Goal: Information Seeking & Learning: Learn about a topic

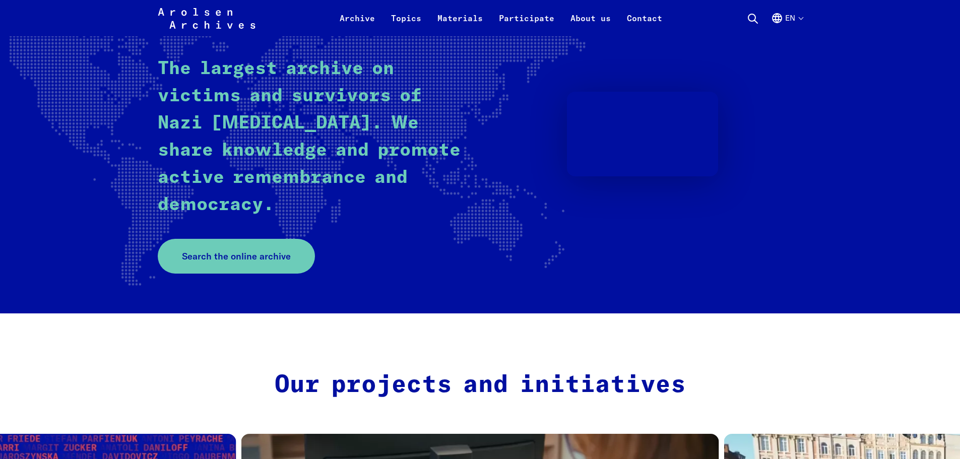
scroll to position [101, 0]
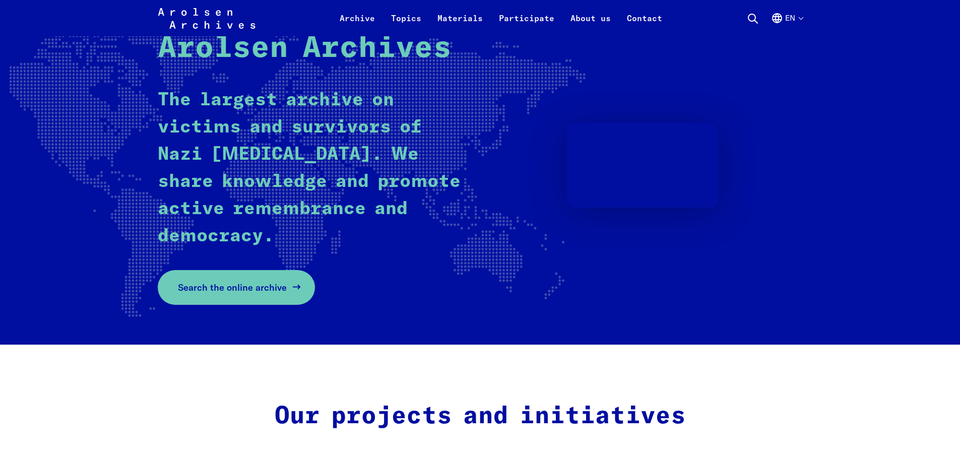
click at [279, 285] on span "Search the online archive" at bounding box center [232, 288] width 109 height 14
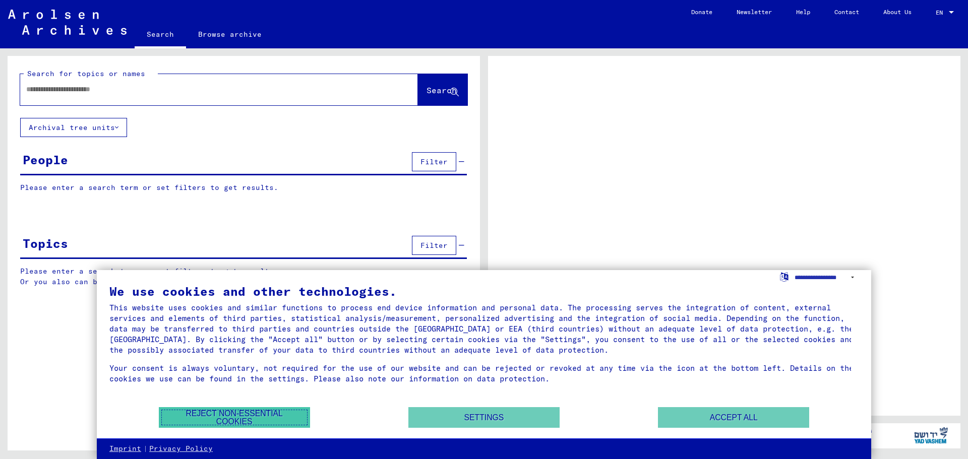
click at [276, 417] on button "Reject non-essential cookies" at bounding box center [234, 417] width 151 height 21
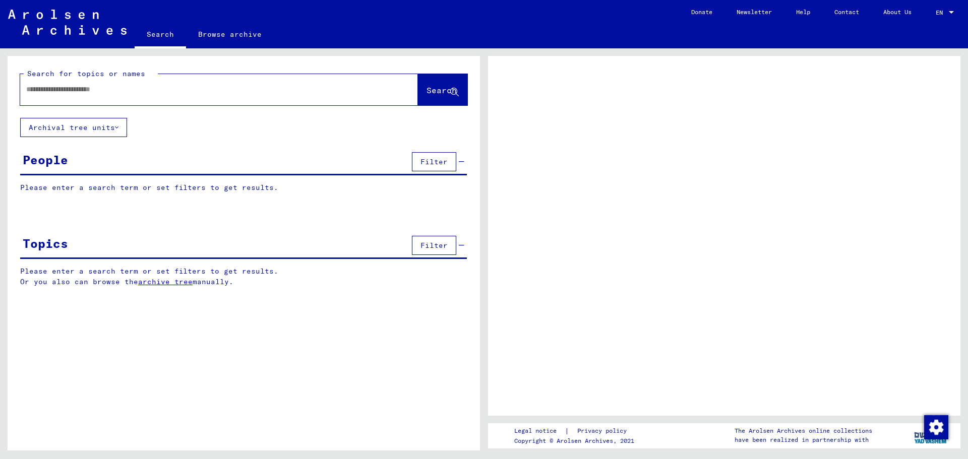
click at [121, 95] on div at bounding box center [206, 89] width 373 height 23
click at [199, 72] on div "Search for topics or names Search" at bounding box center [243, 87] width 447 height 37
click at [235, 75] on div at bounding box center [219, 89] width 398 height 31
click at [234, 87] on input "text" at bounding box center [209, 89] width 367 height 11
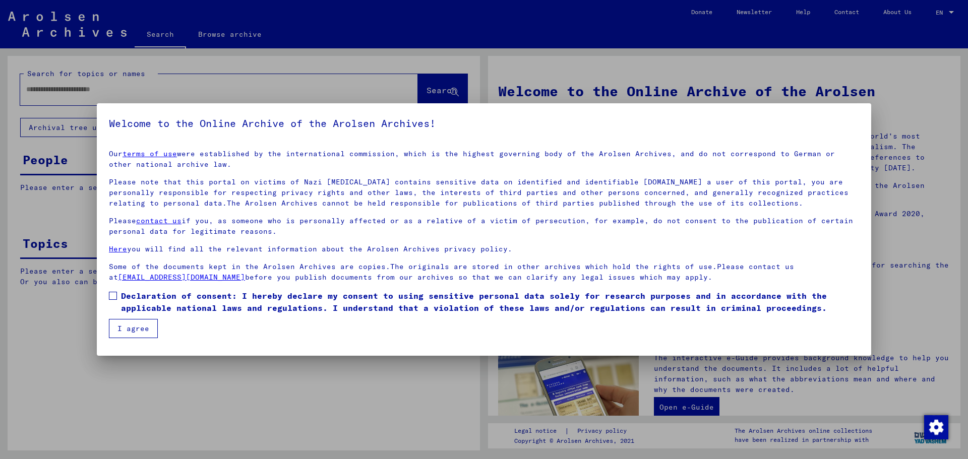
click at [169, 84] on div at bounding box center [484, 229] width 968 height 459
click at [113, 304] on label "Declaration of consent: I hereby declare my consent to using sensitive personal…" at bounding box center [484, 302] width 750 height 24
click at [122, 328] on button "I agree" at bounding box center [133, 328] width 49 height 19
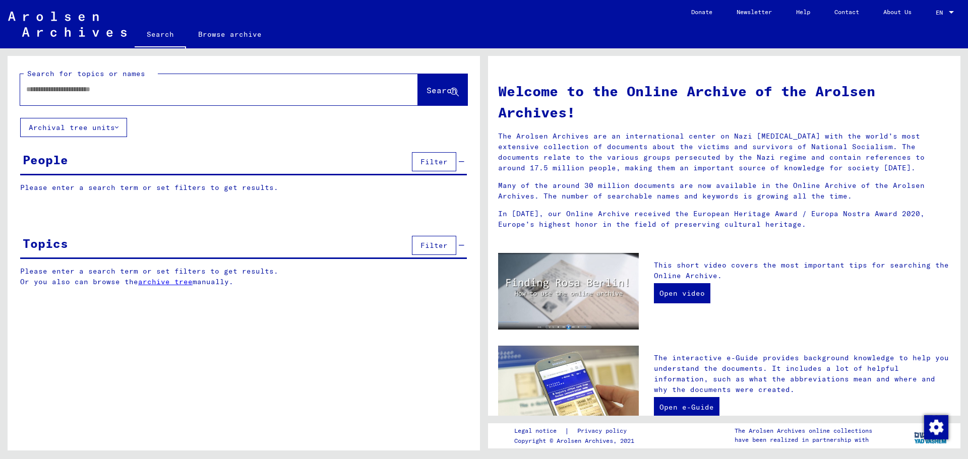
click at [157, 78] on div "Search for topics or names" at bounding box center [91, 74] width 134 height 11
click at [157, 80] on div at bounding box center [203, 89] width 367 height 23
click at [158, 83] on div at bounding box center [203, 89] width 367 height 23
click at [158, 85] on input "text" at bounding box center [206, 89] width 361 height 11
click at [113, 88] on input "*********" at bounding box center [206, 89] width 361 height 11
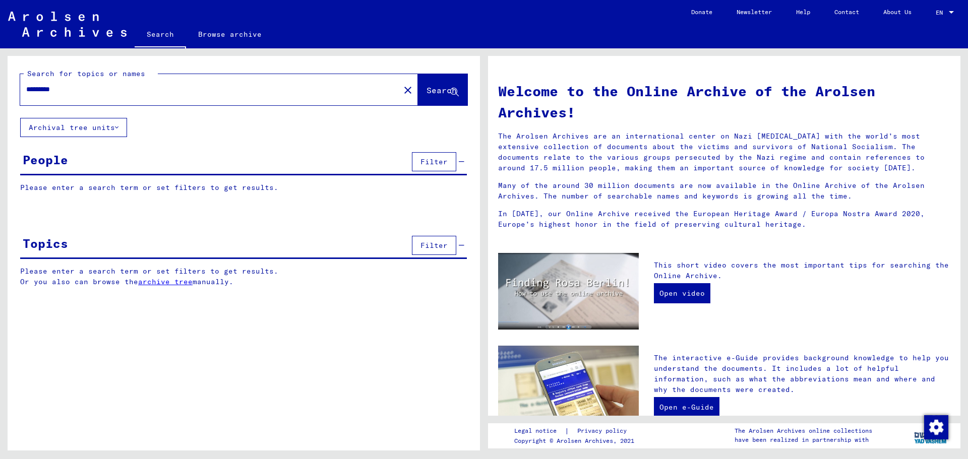
click at [55, 88] on input "*********" at bounding box center [206, 89] width 361 height 11
type input "*********"
click at [429, 80] on button "Search" at bounding box center [442, 89] width 49 height 31
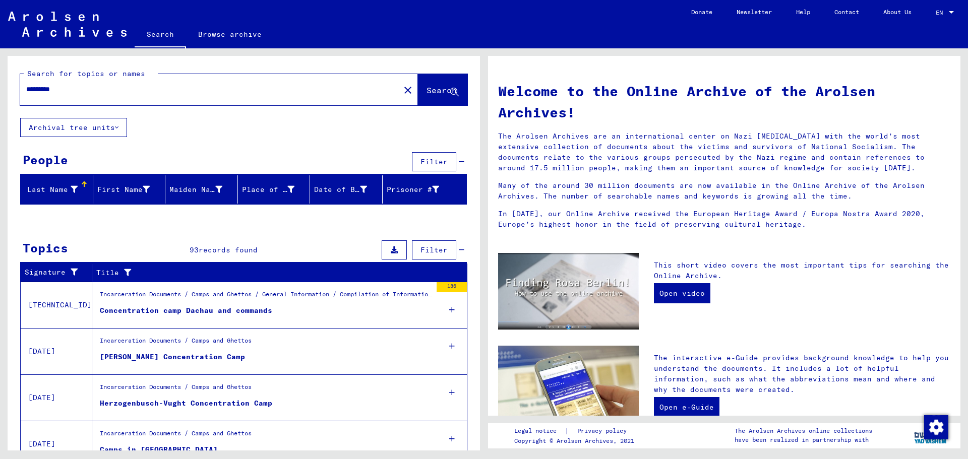
click at [244, 315] on div "Concentration camp Dachau and commands" at bounding box center [186, 310] width 172 height 11
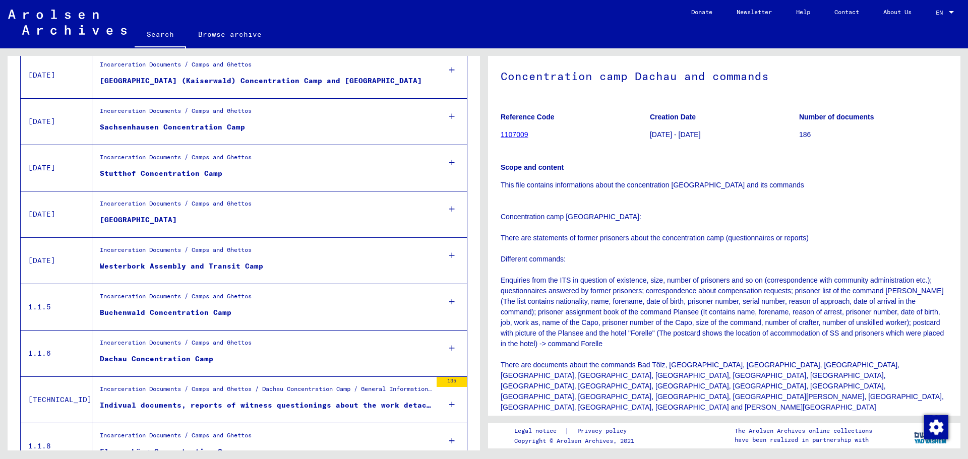
scroll to position [857, 0]
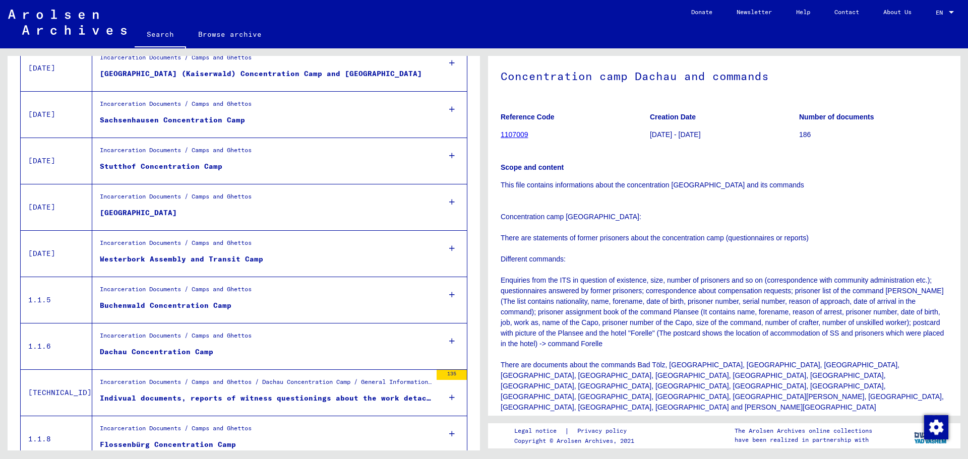
click at [305, 303] on figure "Buchenwald Concentration Camp" at bounding box center [266, 307] width 332 height 15
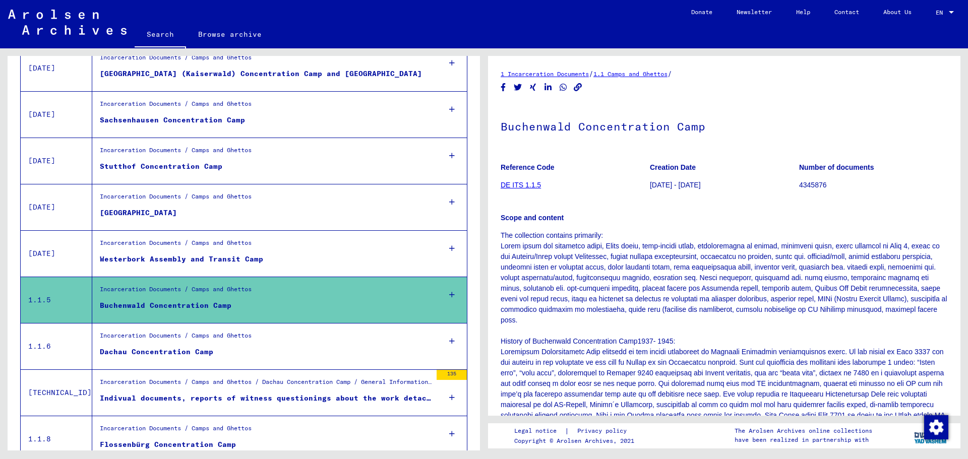
click at [303, 341] on figure "Incarceration Documents / Camps and Ghettos" at bounding box center [266, 338] width 332 height 15
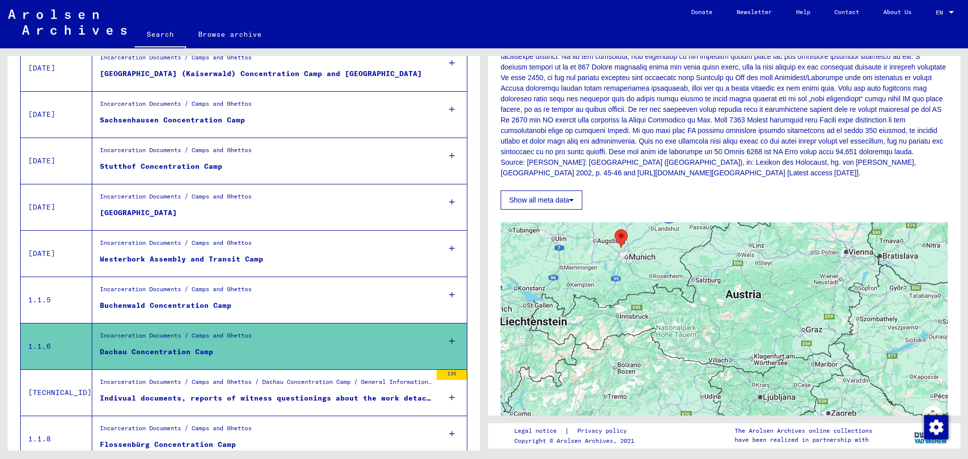
scroll to position [403, 0]
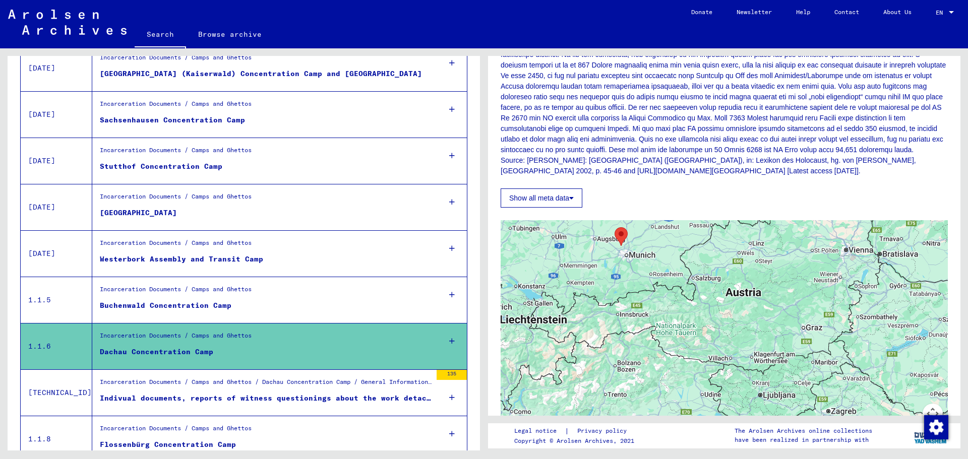
click at [265, 409] on div "Incarceration Documents / Camps and Ghettos / Dachau Concentration Camp / Gener…" at bounding box center [261, 393] width 339 height 46
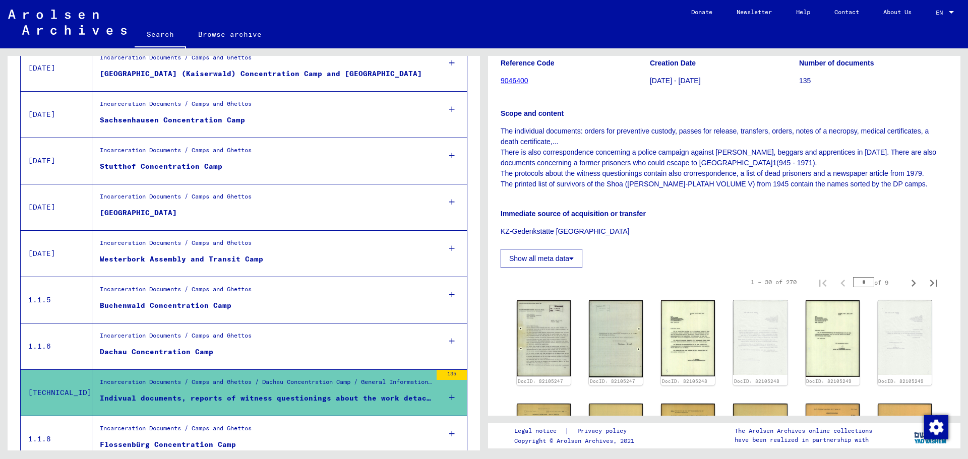
scroll to position [151, 0]
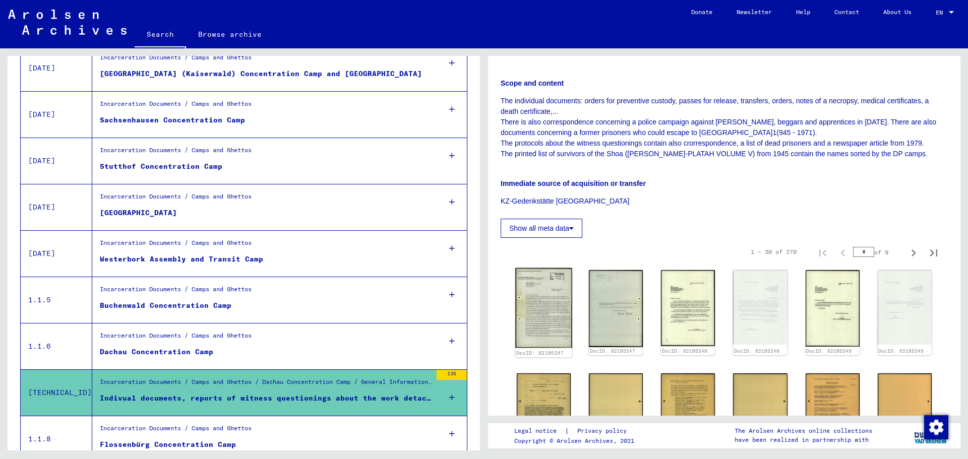
click at [545, 292] on img at bounding box center [543, 308] width 57 height 80
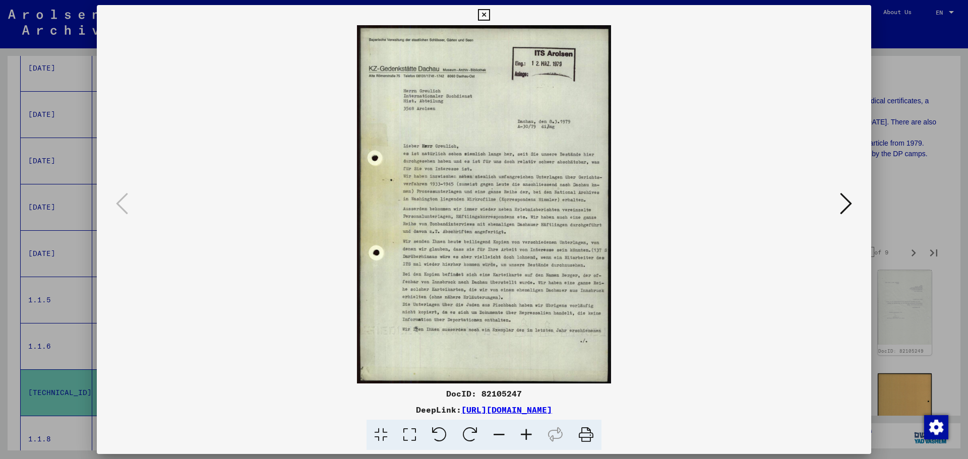
click at [884, 105] on div at bounding box center [484, 229] width 968 height 459
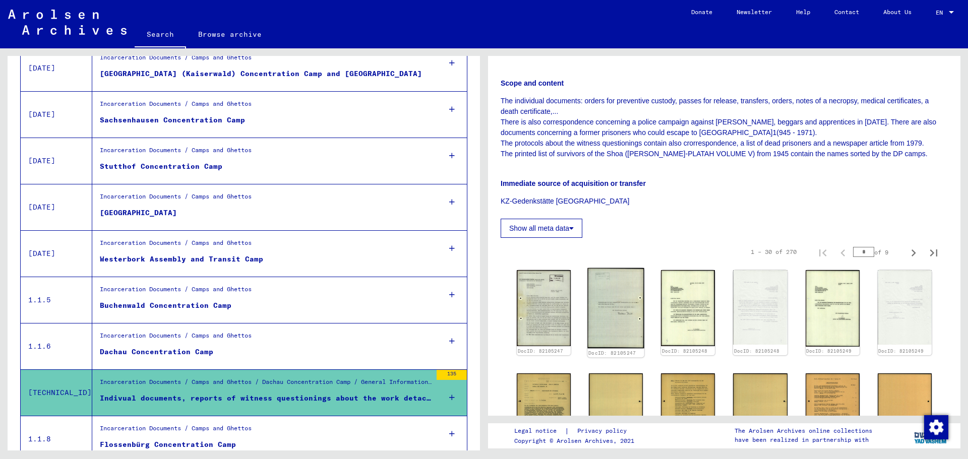
click at [626, 308] on img at bounding box center [615, 308] width 57 height 81
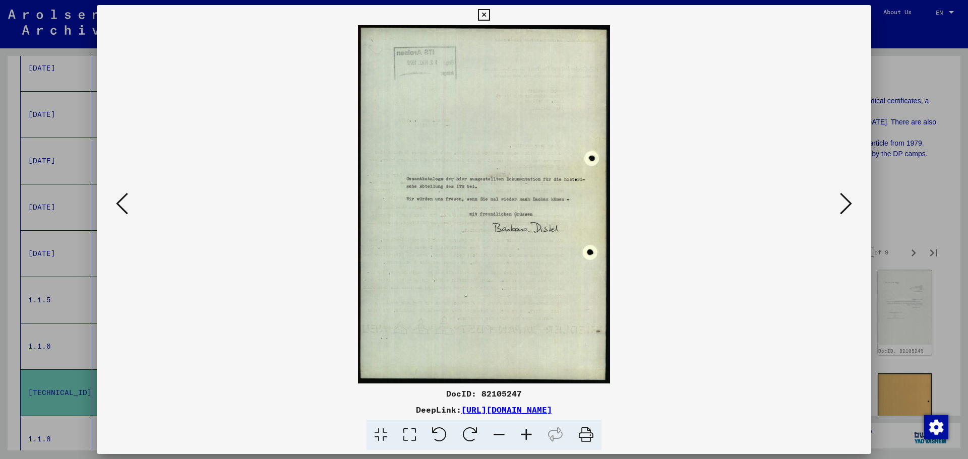
click at [886, 119] on div at bounding box center [484, 229] width 968 height 459
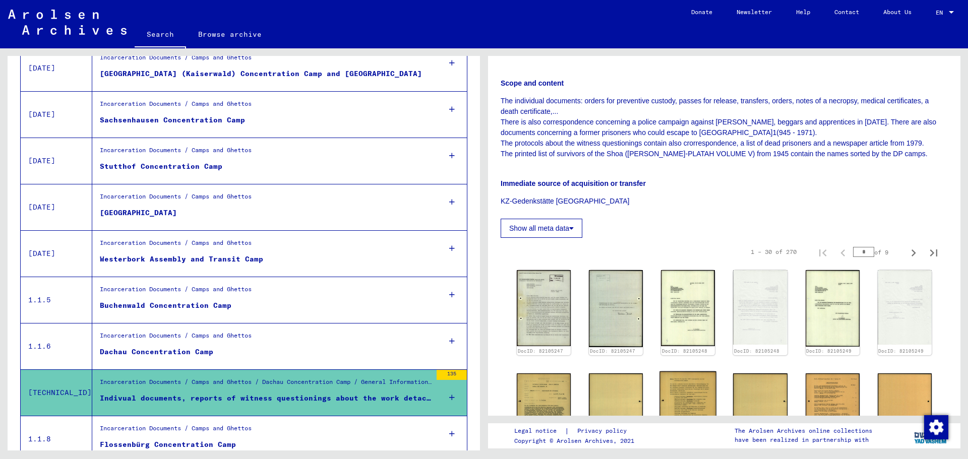
click at [682, 372] on img at bounding box center [688, 411] width 57 height 80
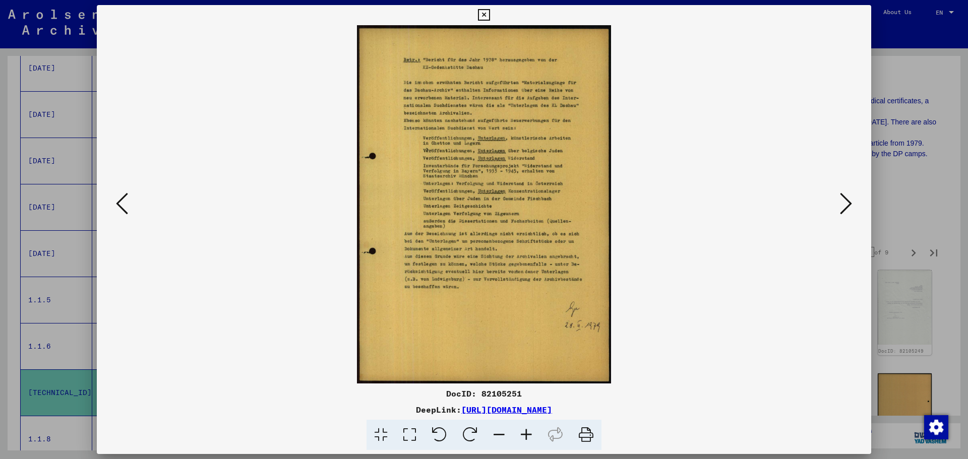
click at [896, 131] on div at bounding box center [484, 229] width 968 height 459
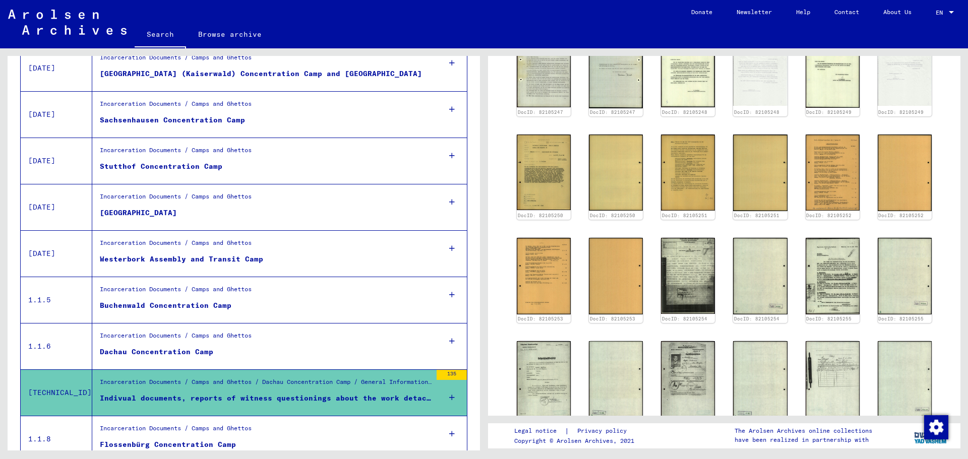
scroll to position [605, 0]
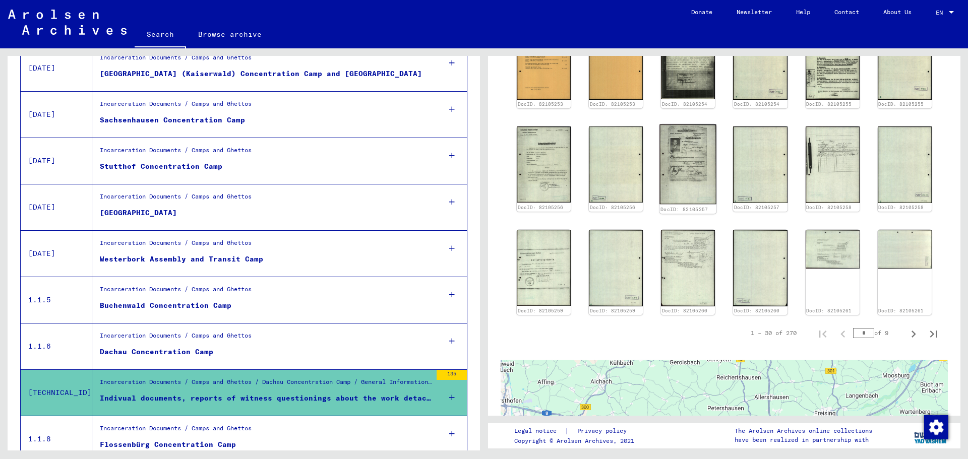
click at [689, 147] on img at bounding box center [688, 164] width 57 height 80
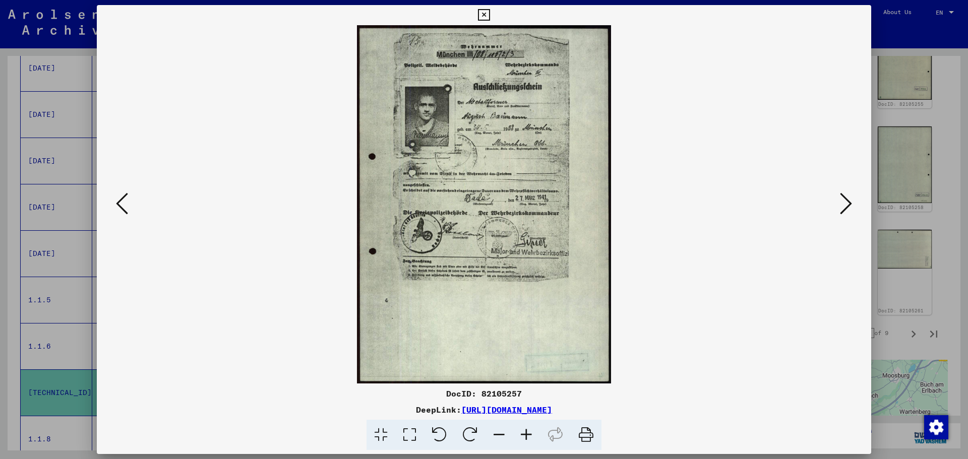
click at [892, 69] on div at bounding box center [484, 229] width 968 height 459
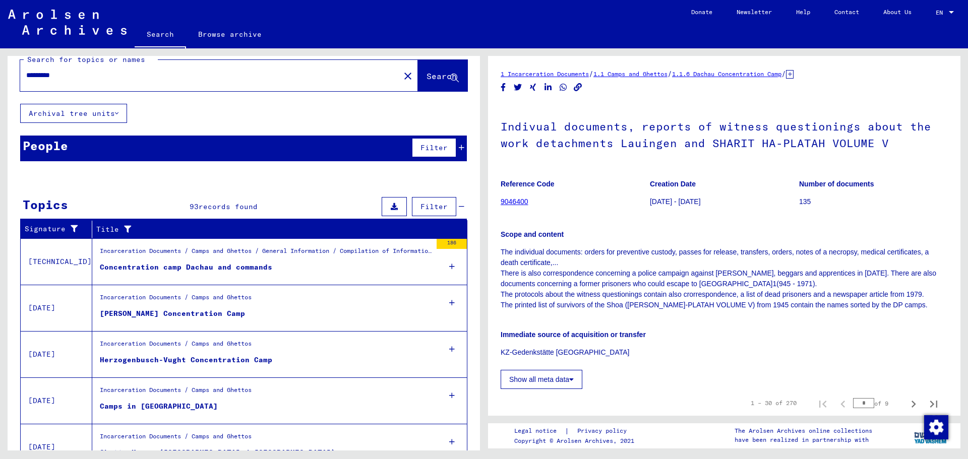
scroll to position [0, 0]
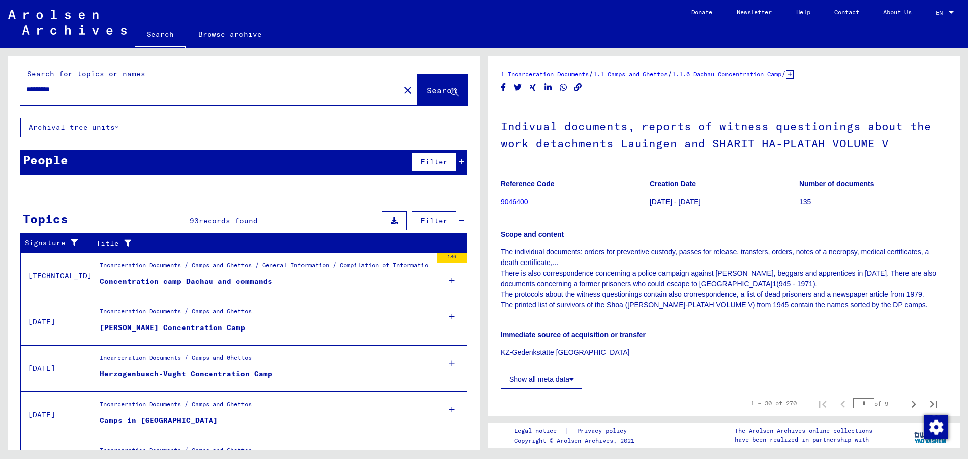
click at [267, 300] on div "Incarceration Documents / Camps and Ghettos Groß-Rosen Concentration Camp" at bounding box center [261, 322] width 339 height 46
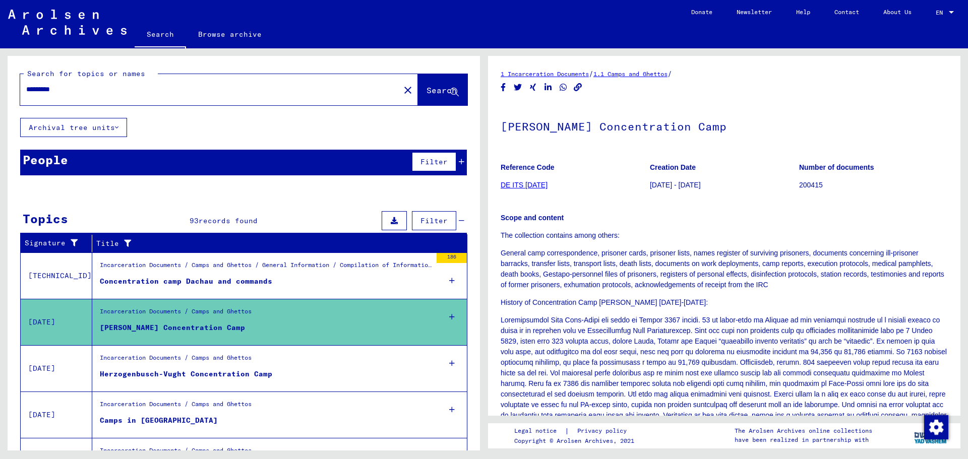
click at [295, 277] on figure "Concentration camp Dachau and commands" at bounding box center [266, 283] width 332 height 15
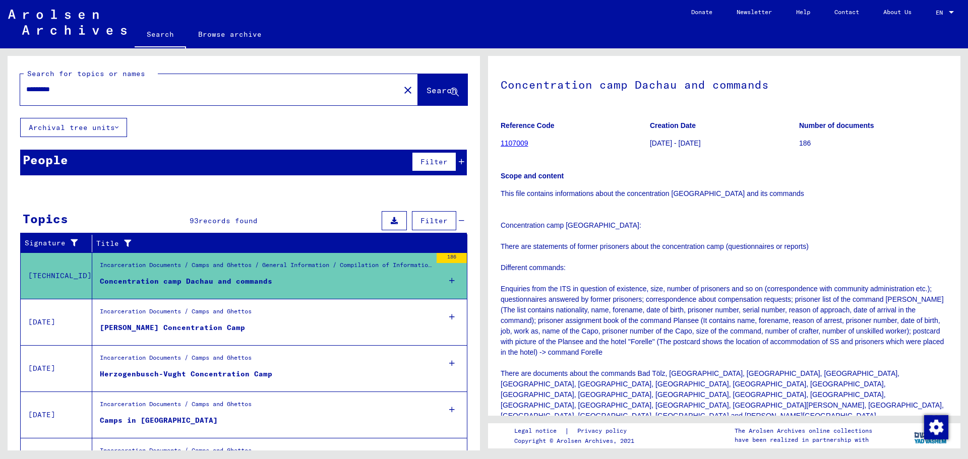
scroll to position [252, 0]
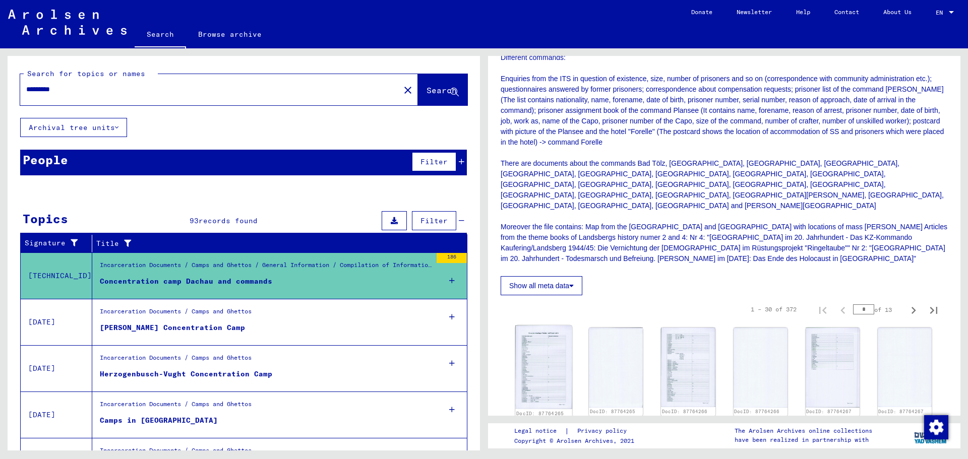
click at [555, 358] on img at bounding box center [543, 368] width 57 height 84
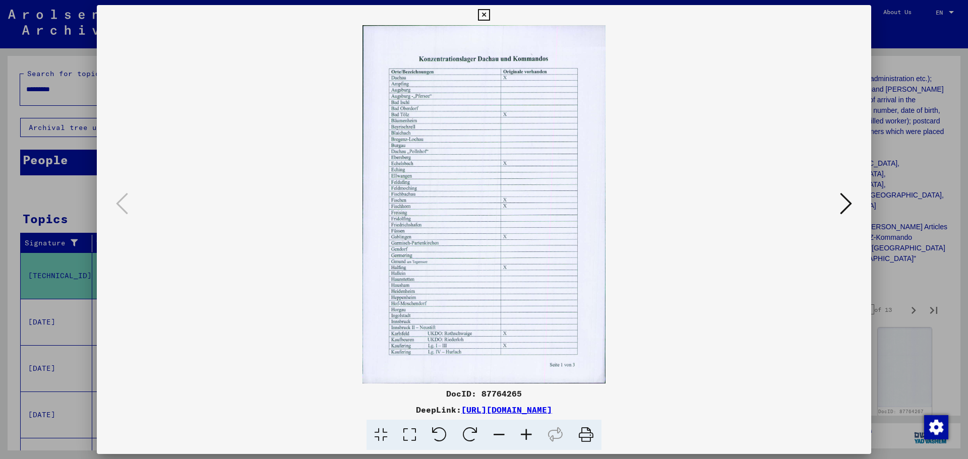
click at [452, 220] on img at bounding box center [484, 204] width 706 height 358
click at [890, 60] on div at bounding box center [484, 229] width 968 height 459
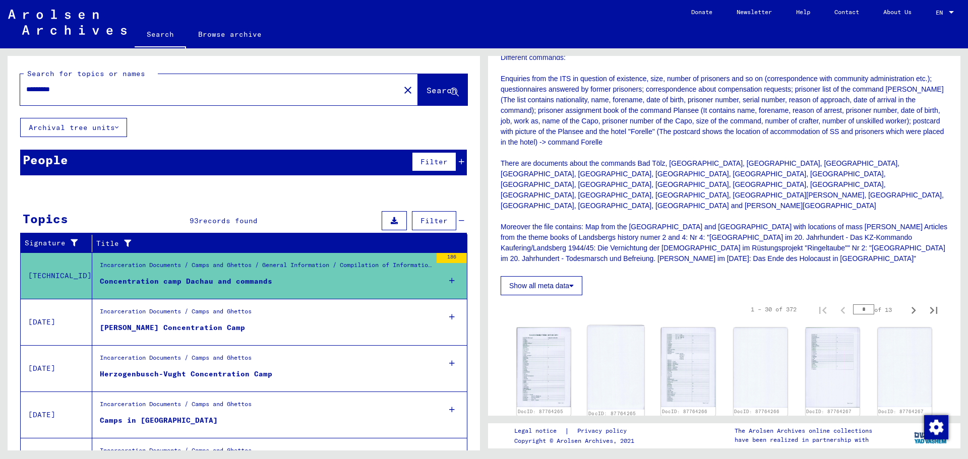
click at [627, 328] on img at bounding box center [615, 368] width 57 height 84
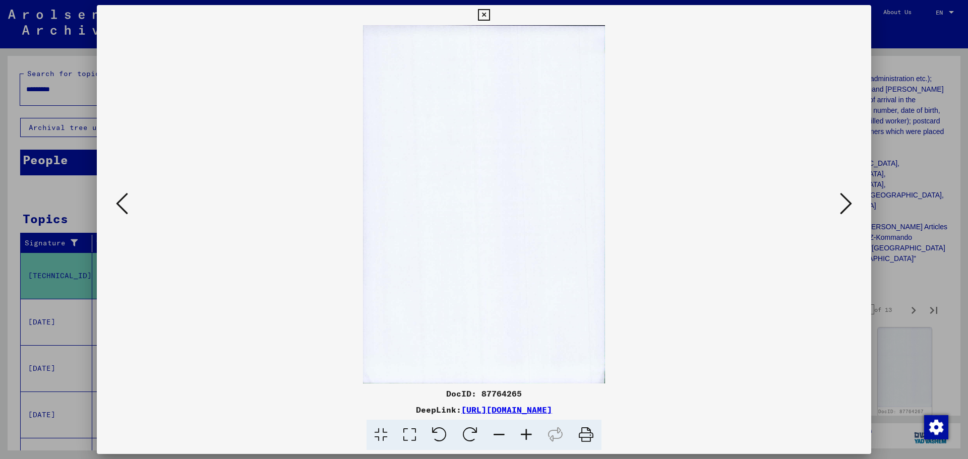
click at [901, 102] on div at bounding box center [484, 229] width 968 height 459
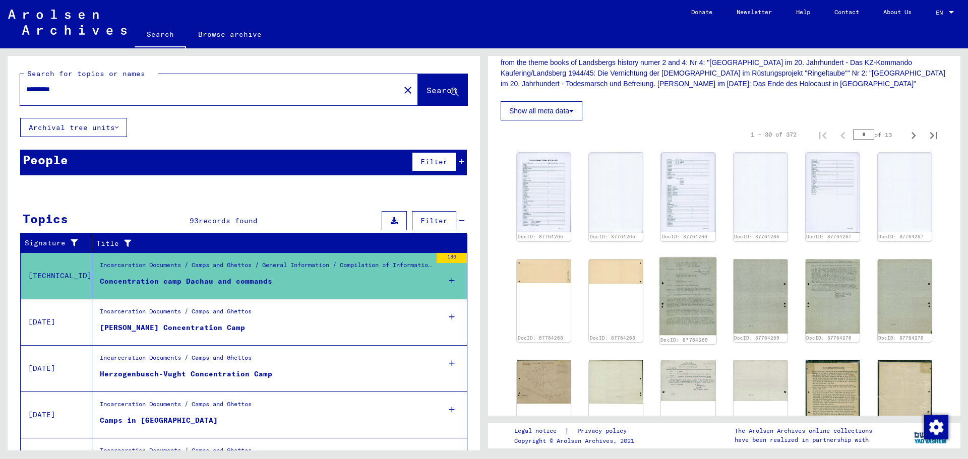
scroll to position [454, 0]
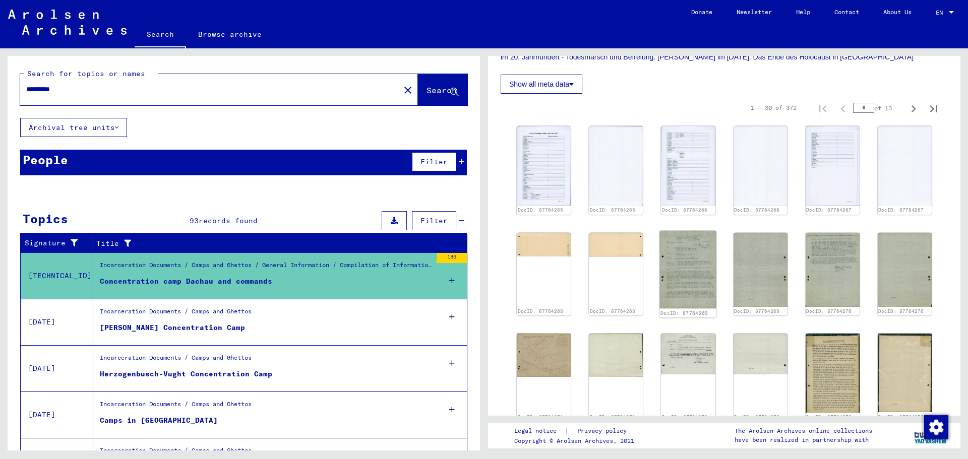
click at [684, 277] on img at bounding box center [688, 269] width 57 height 78
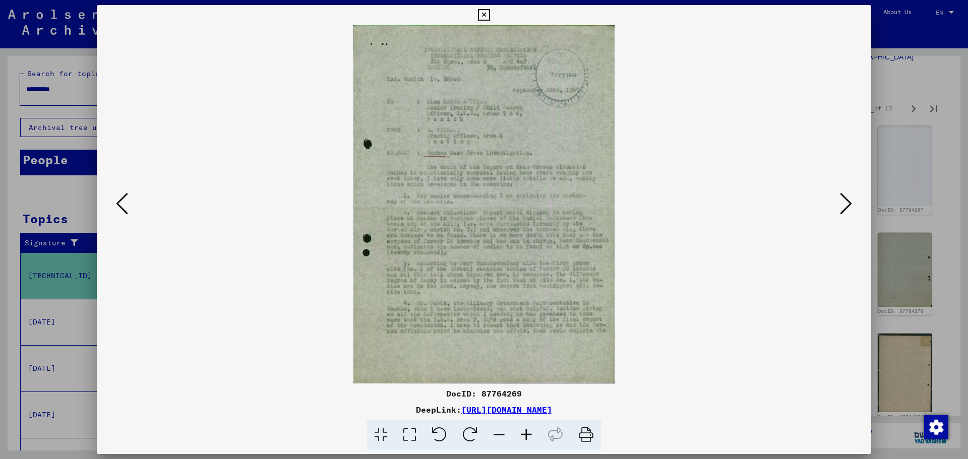
click at [903, 108] on div at bounding box center [484, 229] width 968 height 459
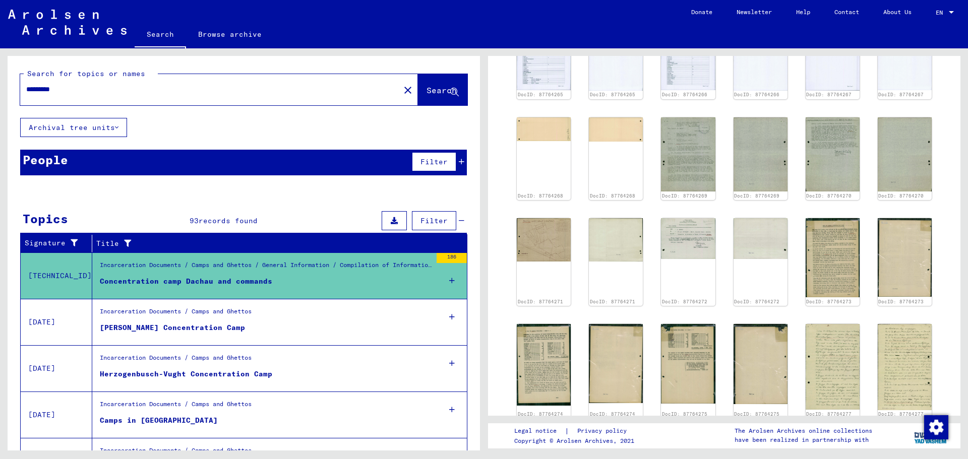
scroll to position [605, 0]
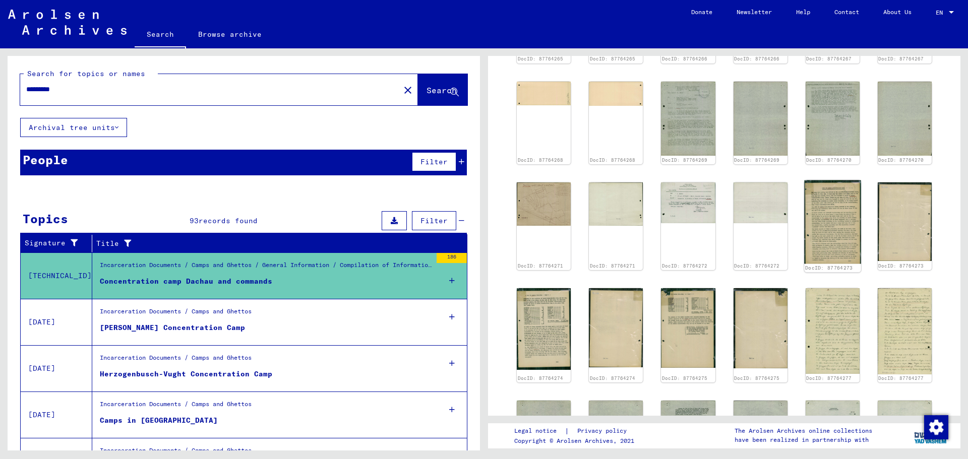
click at [819, 199] on img at bounding box center [832, 222] width 57 height 84
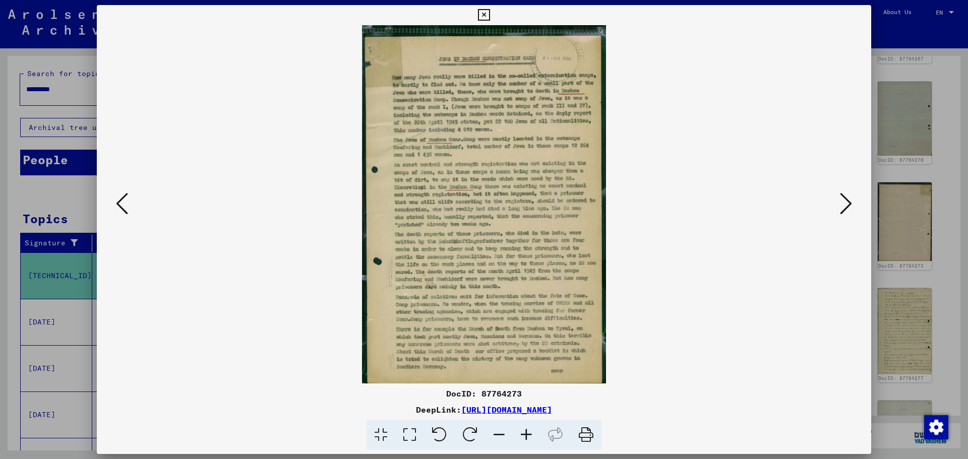
click at [551, 182] on img at bounding box center [484, 204] width 706 height 358
click at [494, 410] on link "https://collections.arolsen-archives.org/en/document/87764273" at bounding box center [506, 410] width 91 height 10
drag, startPoint x: 963, startPoint y: 114, endPoint x: 949, endPoint y: 117, distance: 14.4
click at [963, 114] on div at bounding box center [484, 229] width 968 height 459
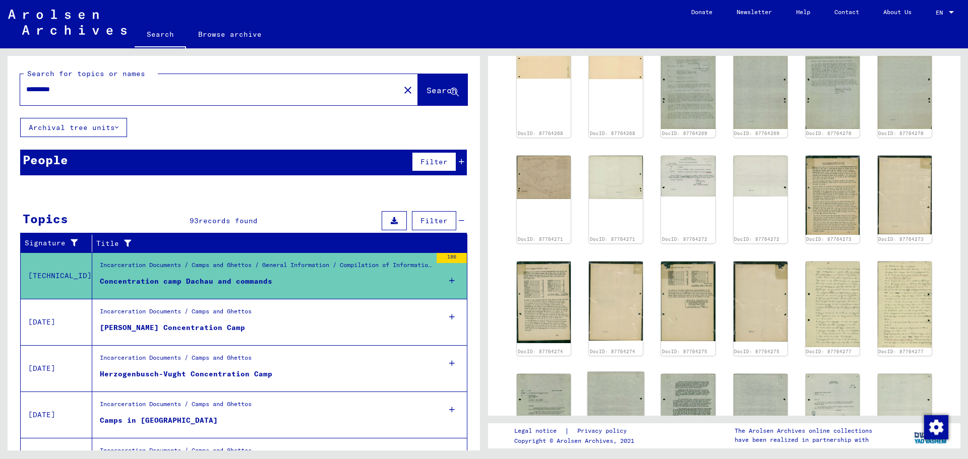
scroll to position [806, 0]
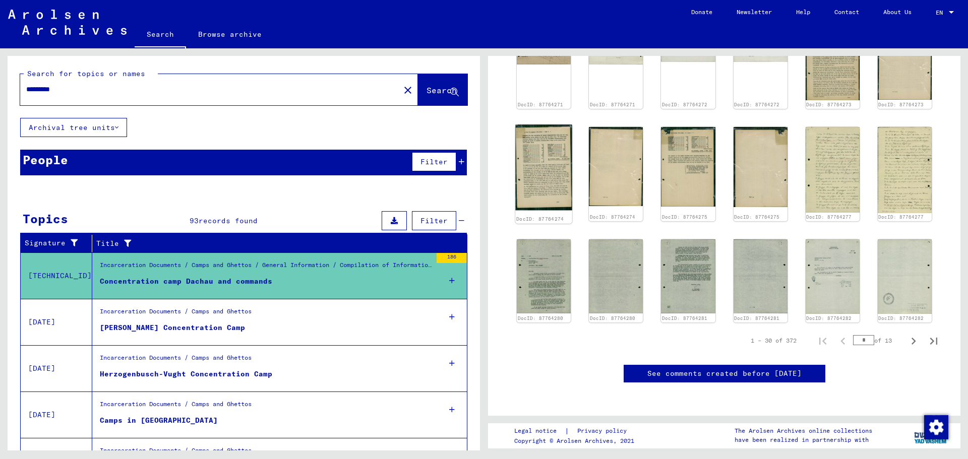
click at [542, 124] on img at bounding box center [543, 167] width 57 height 86
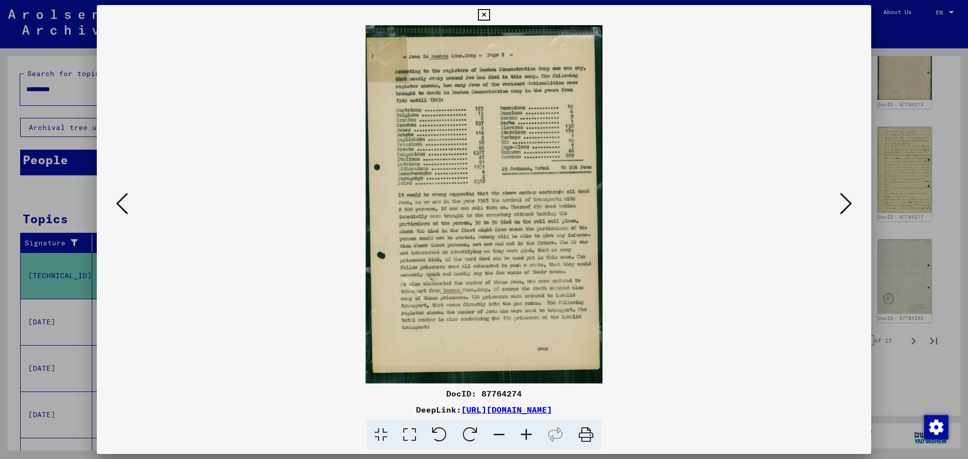
click at [489, 96] on img at bounding box center [484, 204] width 706 height 358
click at [409, 427] on icon at bounding box center [409, 435] width 29 height 31
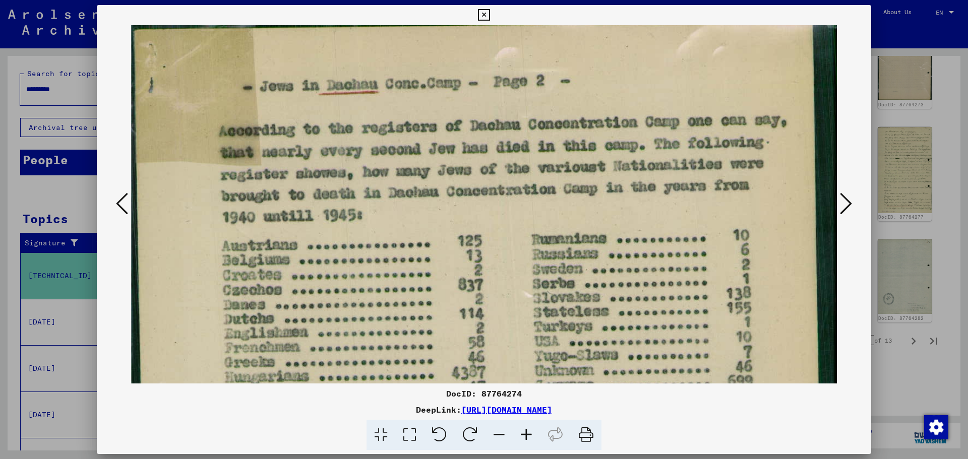
drag, startPoint x: 458, startPoint y: 239, endPoint x: 457, endPoint y: 221, distance: 17.7
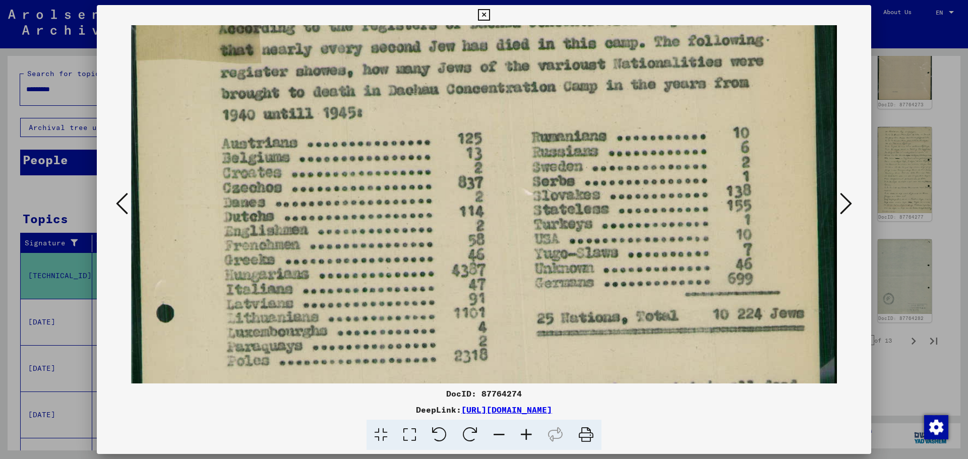
scroll to position [195, 0]
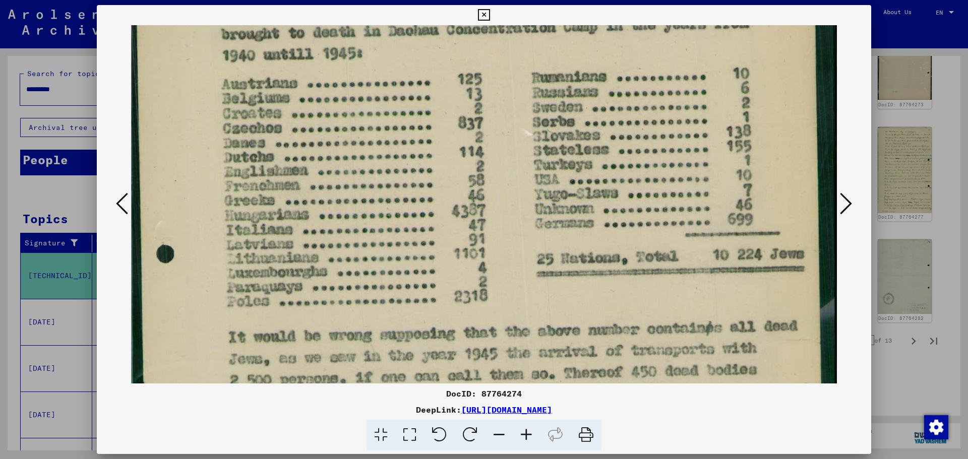
drag, startPoint x: 418, startPoint y: 305, endPoint x: 357, endPoint y: 144, distance: 172.4
click at [357, 144] on img at bounding box center [484, 365] width 706 height 1068
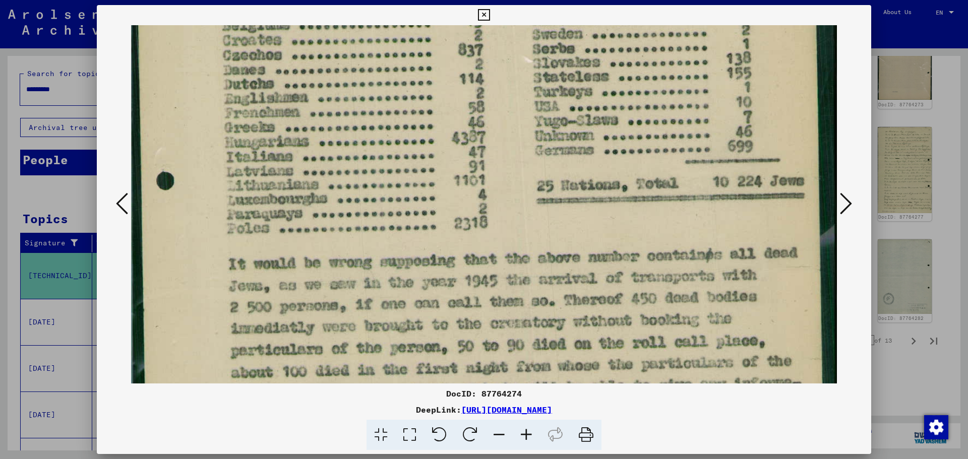
scroll to position [293, 0]
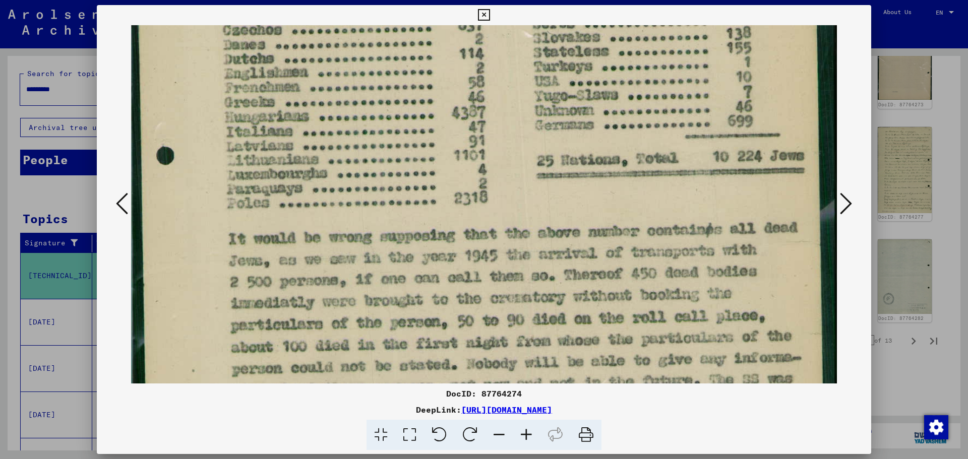
drag, startPoint x: 344, startPoint y: 258, endPoint x: 337, endPoint y: 160, distance: 98.6
click at [337, 160] on img at bounding box center [484, 266] width 706 height 1068
click at [896, 144] on div at bounding box center [484, 229] width 968 height 459
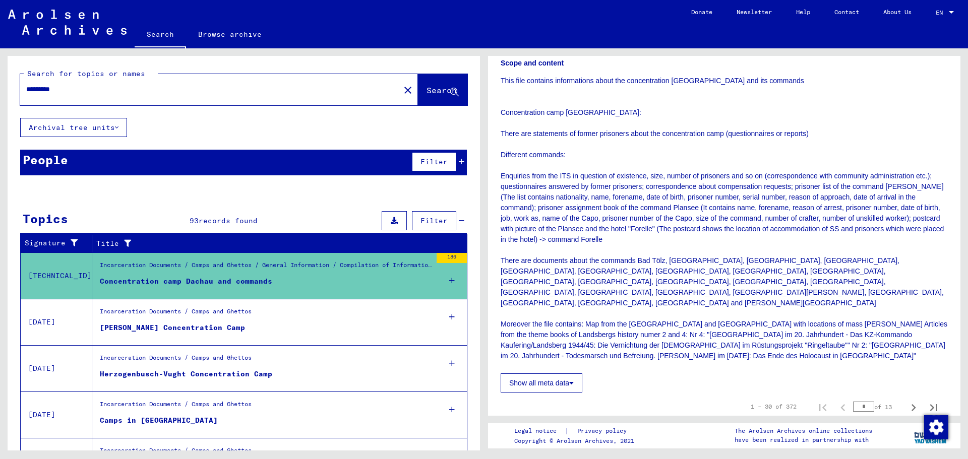
scroll to position [202, 0]
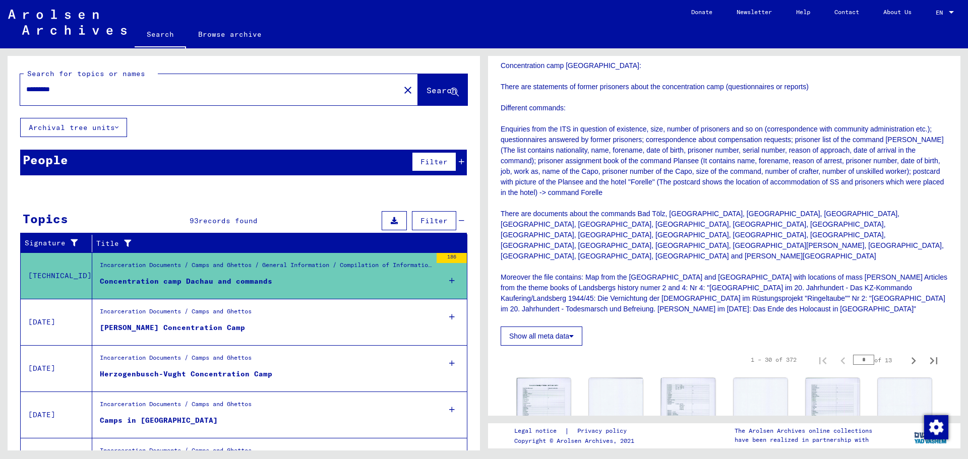
click at [362, 324] on figure "Groß-Rosen Concentration Camp" at bounding box center [266, 330] width 332 height 15
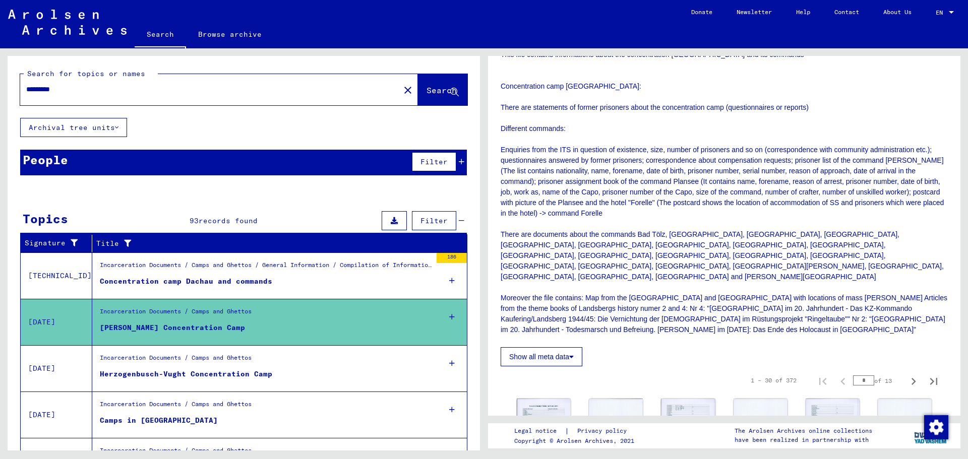
scroll to position [151, 0]
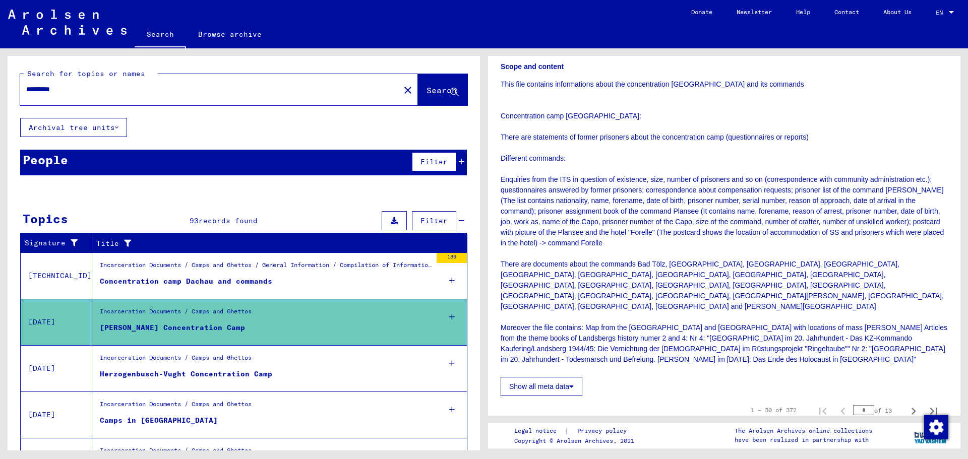
click at [250, 289] on figure "Concentration camp Dachau and commands" at bounding box center [266, 283] width 332 height 15
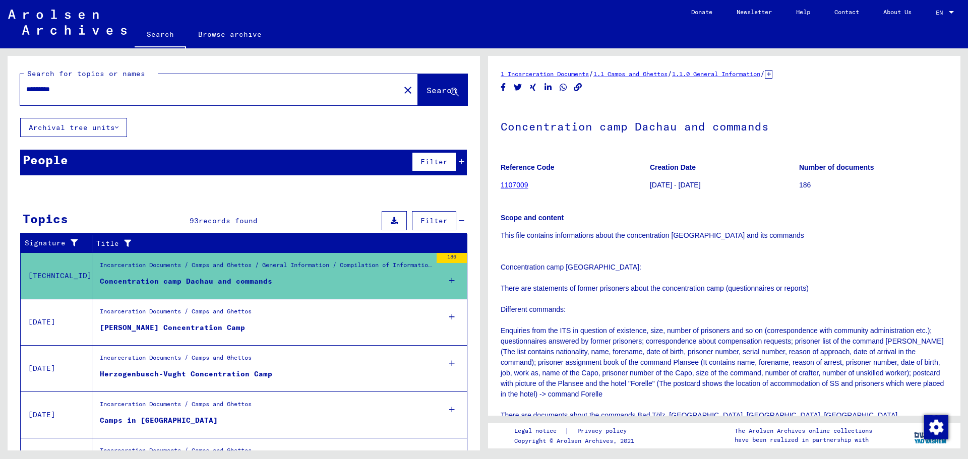
click at [287, 309] on figure "Incarceration Documents / Camps and Ghettos" at bounding box center [266, 314] width 332 height 15
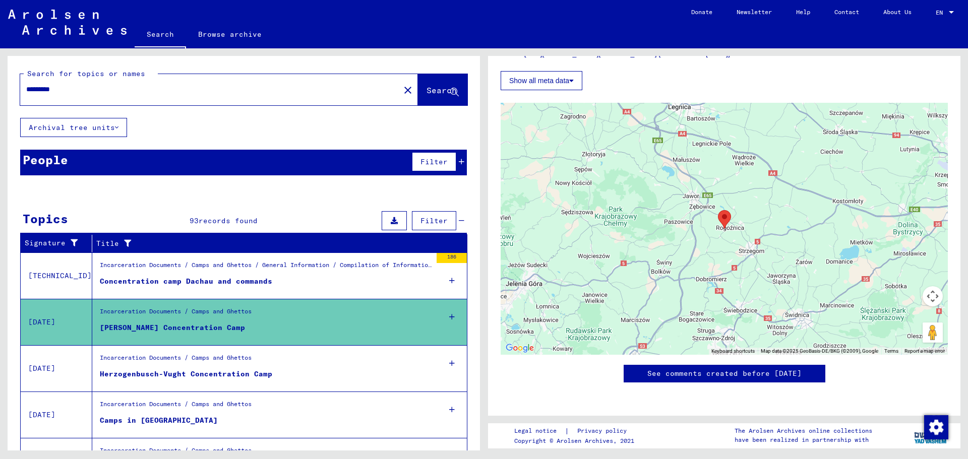
scroll to position [554, 0]
click at [304, 372] on figure "Herzogenbusch-Vught Concentration Camp" at bounding box center [266, 376] width 332 height 15
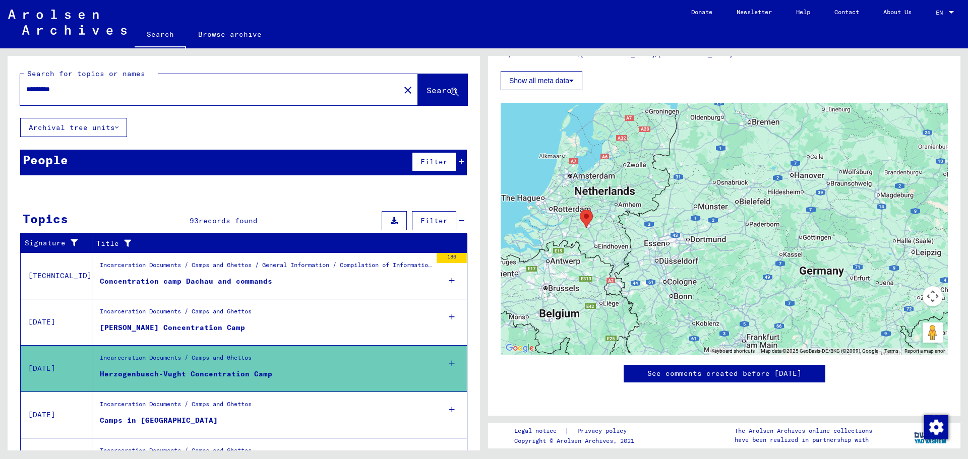
scroll to position [806, 0]
click at [326, 408] on figure "Incarceration Documents / Camps and Ghettos" at bounding box center [266, 407] width 332 height 15
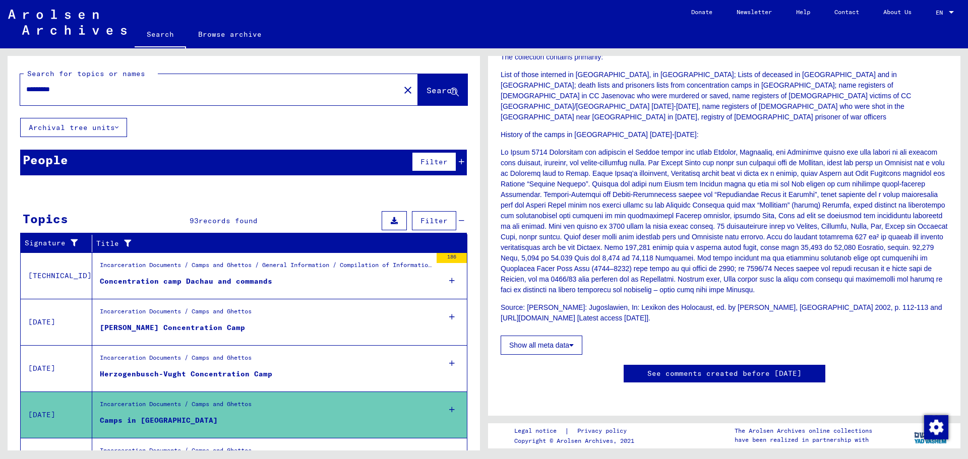
scroll to position [252, 0]
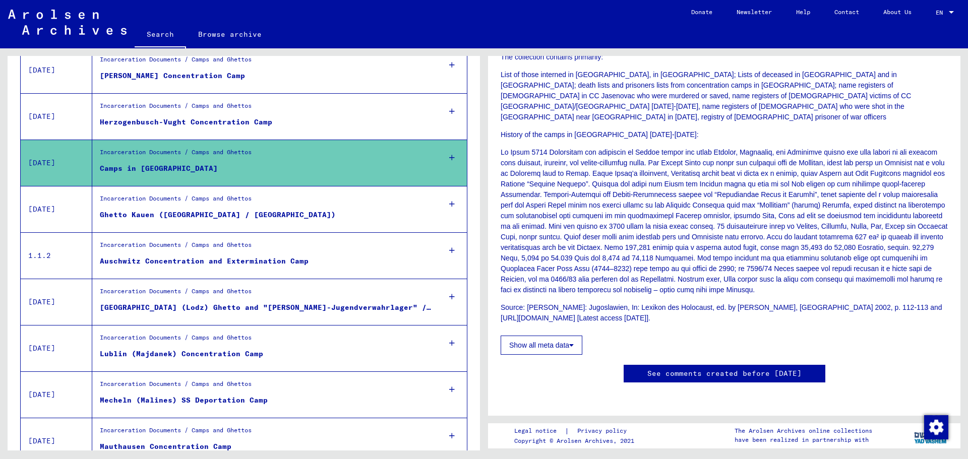
click at [259, 249] on figure "Incarceration Documents / Camps and Ghettos" at bounding box center [266, 247] width 332 height 15
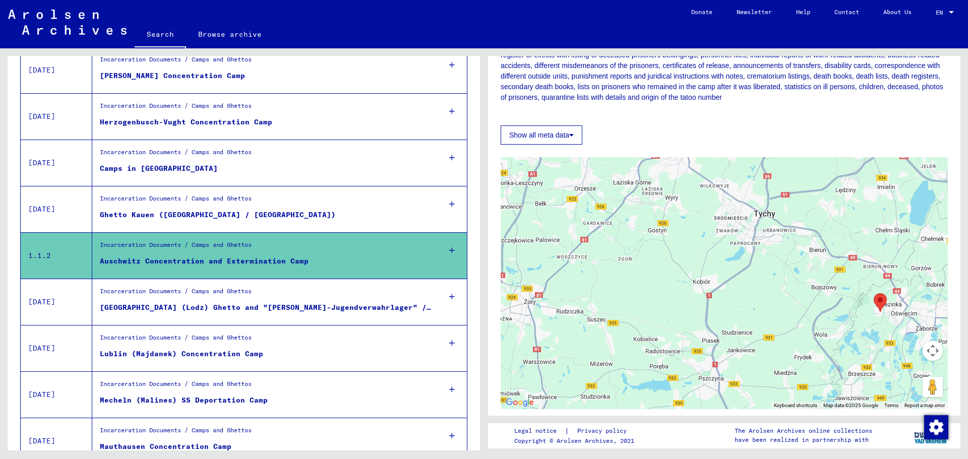
scroll to position [50, 0]
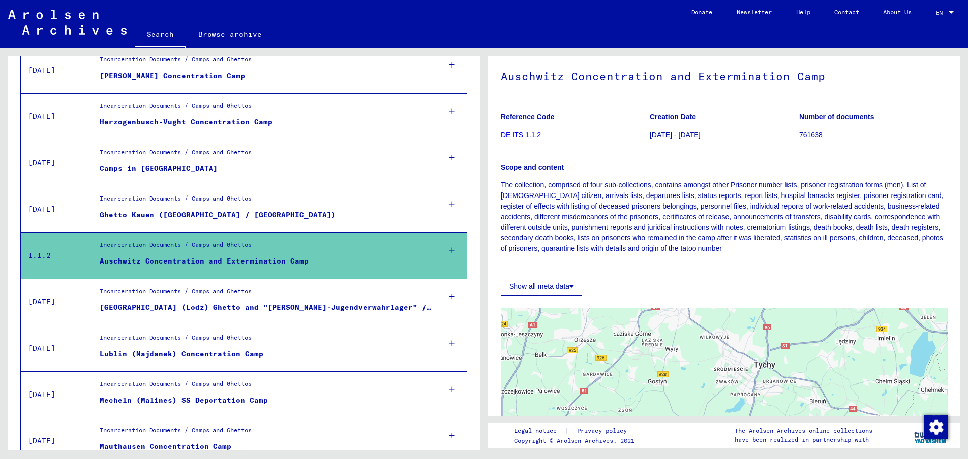
click at [529, 270] on div "Reference Code DE ITS 1.1.2 Creation Date 1938 - 1964 Number of documents 76163…" at bounding box center [723, 200] width 447 height 191
click at [528, 281] on button "Show all meta data" at bounding box center [541, 286] width 82 height 19
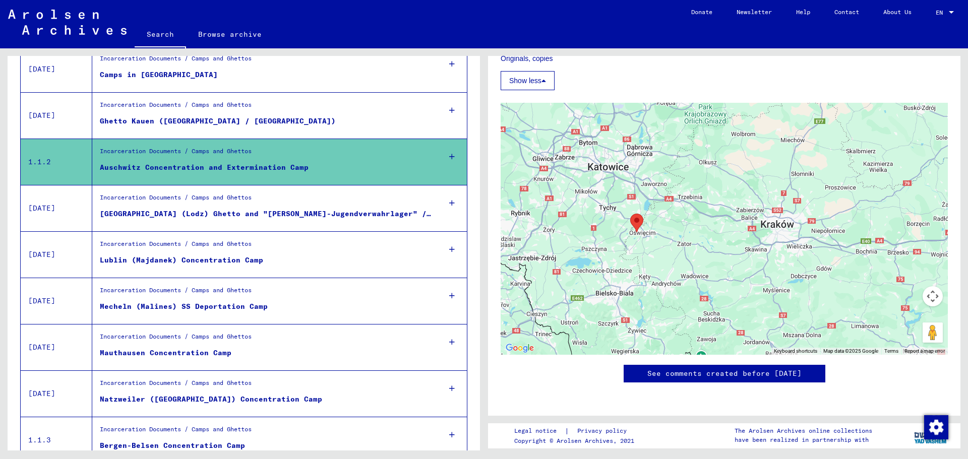
scroll to position [353, 0]
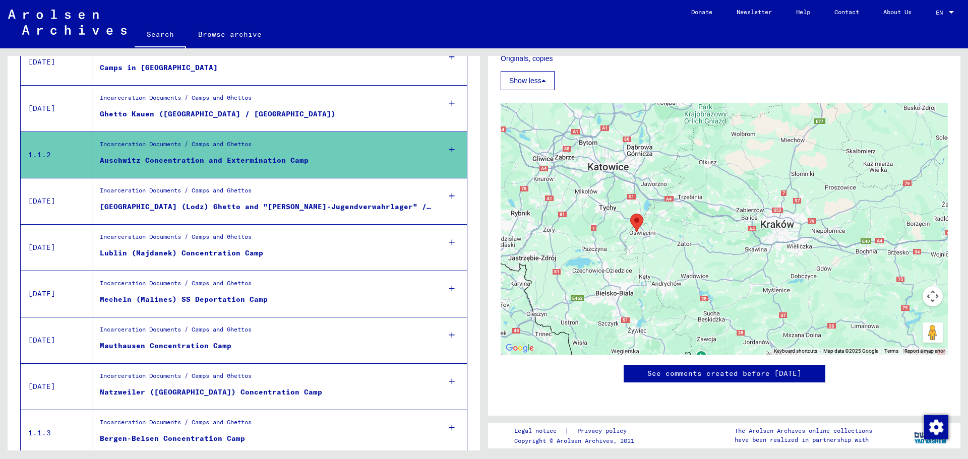
click at [293, 269] on div "Incarceration Documents / Camps and Ghettos Lublin (Majdanek) Concentration Camp" at bounding box center [261, 248] width 339 height 46
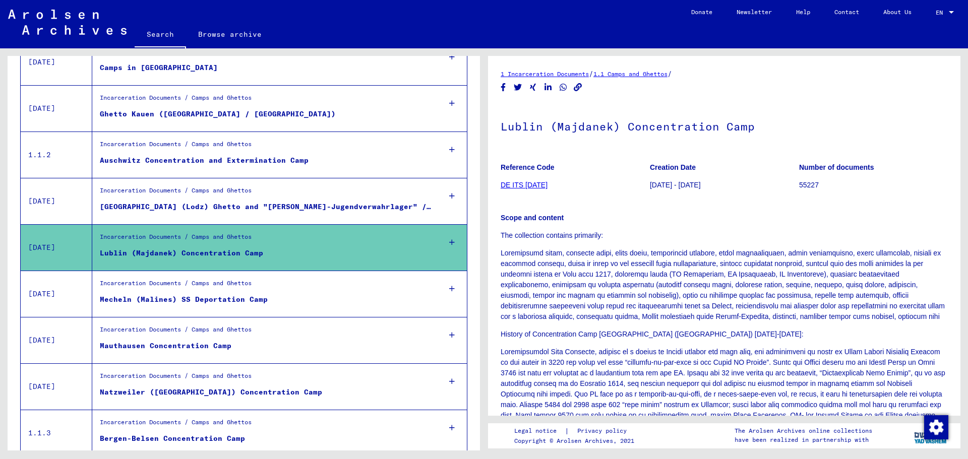
click at [290, 289] on figure "Incarceration Documents / Camps and Ghettos" at bounding box center [266, 286] width 332 height 15
